Goal: Task Accomplishment & Management: Use online tool/utility

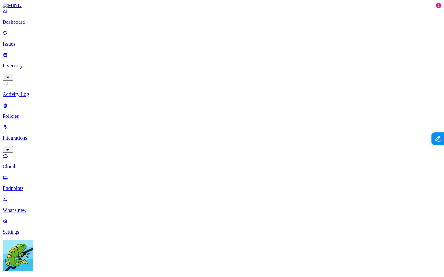
click at [43, 113] on p "Policies" at bounding box center [222, 116] width 439 height 6
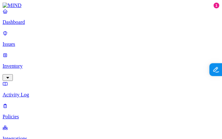
scroll to position [233, 0]
drag, startPoint x: 90, startPoint y: 87, endPoint x: 92, endPoint y: 64, distance: 23.3
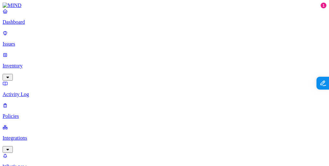
click at [141, 141] on label "Departments" at bounding box center [138, 138] width 26 height 5
click at [129, 110] on icon at bounding box center [129, 108] width 4 height 3
click at [135, 141] on label "Departments" at bounding box center [138, 138] width 26 height 5
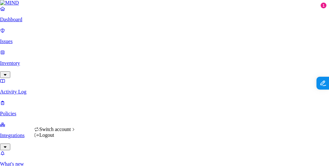
drag, startPoint x: 73, startPoint y: 135, endPoint x: 84, endPoint y: 117, distance: 21.2
click at [71, 132] on span "Switch account" at bounding box center [54, 129] width 31 height 5
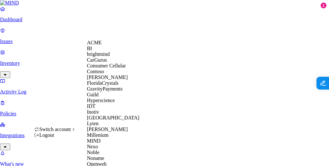
click at [108, 45] on div "ACME" at bounding box center [118, 43] width 62 height 6
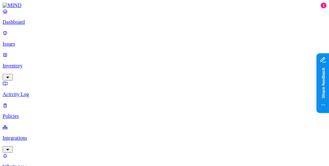
click at [36, 113] on p "Policies" at bounding box center [165, 116] width 324 height 6
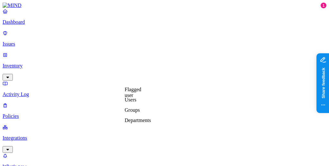
click at [151, 123] on label "Departments" at bounding box center [138, 120] width 26 height 5
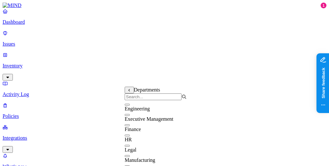
scroll to position [0, 0]
click at [166, 143] on div "HR" at bounding box center [156, 137] width 62 height 12
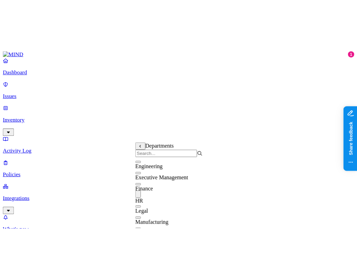
scroll to position [40, 0]
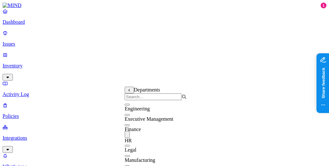
click at [170, 162] on div "Marketing" at bounding box center [156, 168] width 62 height 12
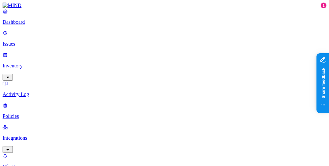
click at [52, 80] on div "Dashboard Issues Inventory Activity Log Policies Integrations" at bounding box center [165, 80] width 324 height 145
click at [49, 96] on nav "Dashboard Issues Inventory Activity Log Policies Integrations What's new 1 Sett…" at bounding box center [165, 99] width 324 height 183
click at [45, 124] on link "Integrations" at bounding box center [165, 138] width 324 height 28
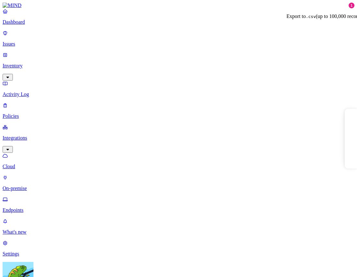
click at [330, 14] on p "Export to .csv (up to 100,000 records)" at bounding box center [325, 17] width 78 height 6
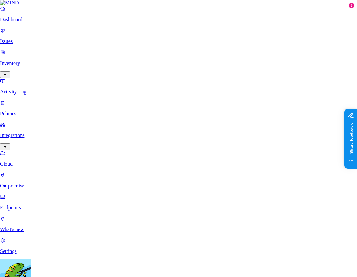
drag, startPoint x: 224, startPoint y: 101, endPoint x: 244, endPoint y: 82, distance: 27.1
